Goal: Navigation & Orientation: Find specific page/section

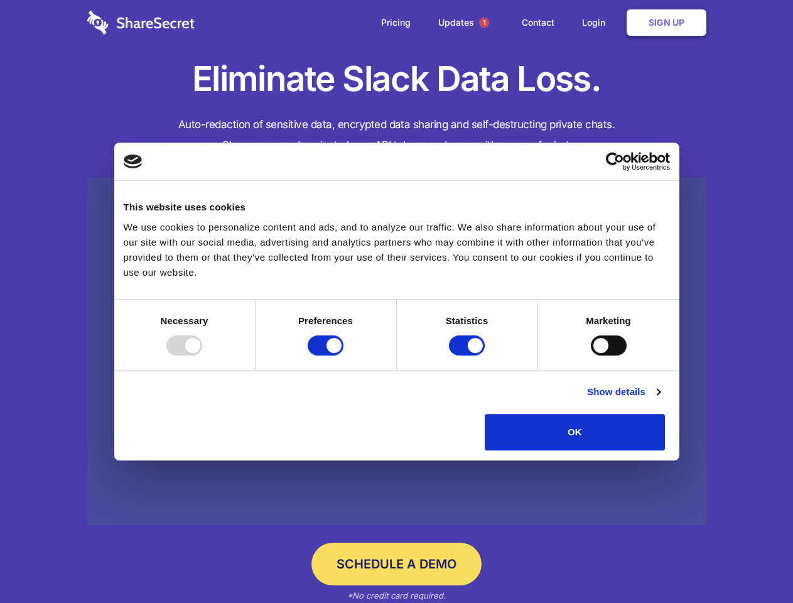
click at [202, 356] on div at bounding box center [184, 345] width 36 height 20
click at [344, 356] on input "Preferences" at bounding box center [326, 345] width 36 height 20
checkbox input "false"
click at [469, 356] on input "Statistics" at bounding box center [467, 345] width 36 height 20
checkbox input "false"
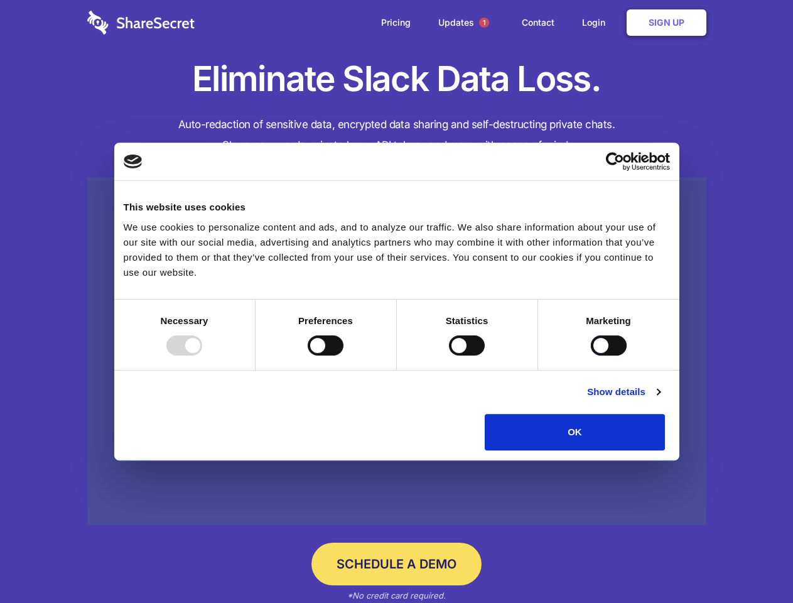
click at [591, 356] on input "Marketing" at bounding box center [609, 345] width 36 height 20
checkbox input "true"
click at [660, 400] on link "Show details" at bounding box center [623, 391] width 73 height 15
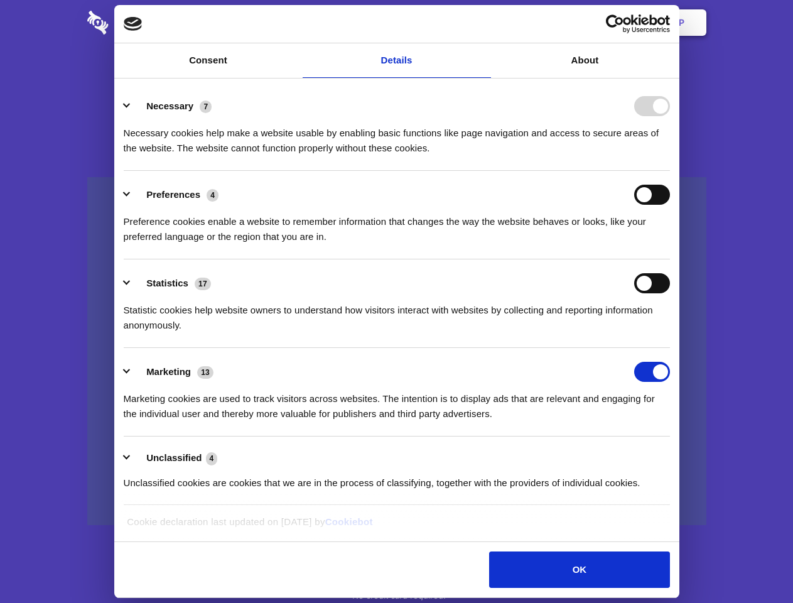
click at [670, 171] on li "Necessary 7 Necessary cookies help make a website usable by enabling basic func…" at bounding box center [397, 126] width 547 height 89
click at [484, 23] on span "1" at bounding box center [484, 23] width 10 height 10
